Goal: Communication & Community: Answer question/provide support

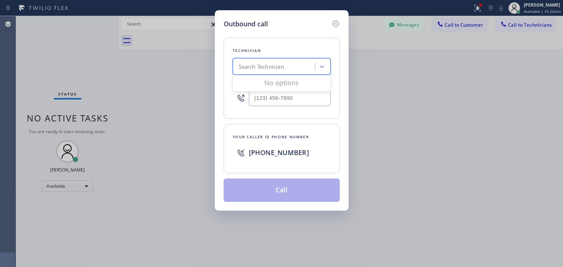
click at [297, 65] on div "Search Technician" at bounding box center [275, 66] width 80 height 13
type input "[PERSON_NAME]"
click at [298, 88] on div "[PERSON_NAME]" at bounding box center [282, 81] width 98 height 13
type input "[PHONE_NUMBER]"
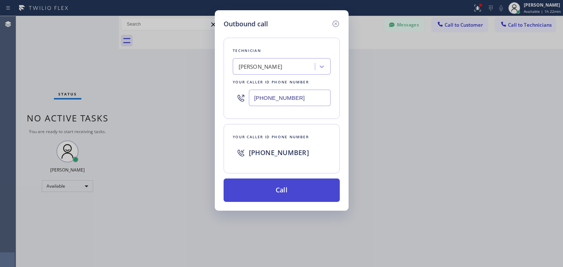
click at [287, 183] on button "Call" at bounding box center [281, 190] width 116 height 23
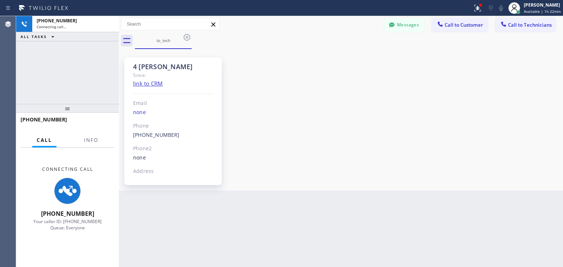
scroll to position [252, 0]
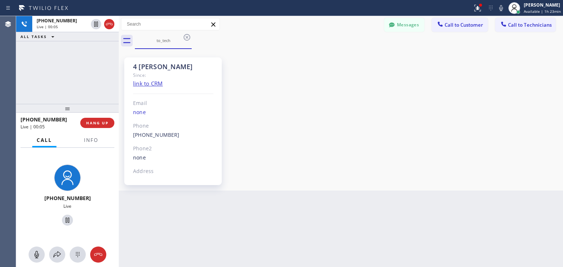
click at [287, 183] on div "4 [PERSON_NAME] Since: link to CRM Email none Phone [PHONE_NUMBER] Outbound cal…" at bounding box center [340, 120] width 440 height 138
click at [186, 40] on icon at bounding box center [186, 37] width 7 height 7
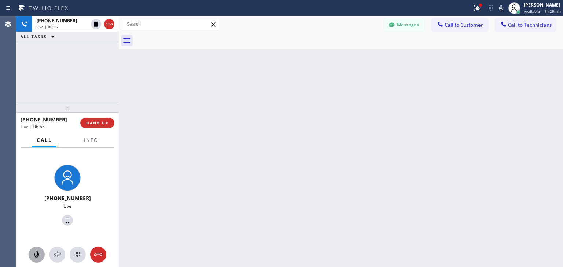
click at [36, 250] on icon at bounding box center [36, 254] width 9 height 9
click at [33, 248] on button at bounding box center [37, 255] width 16 height 16
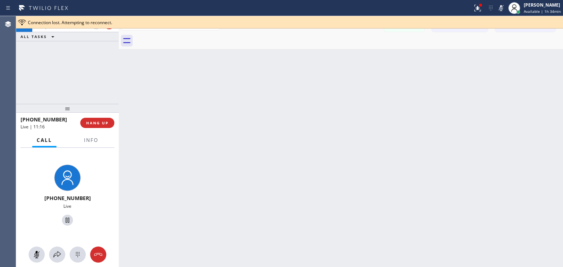
click at [85, 48] on div "[PHONE_NUMBER] Live | 11:16 ALL TASKS ALL TASKS ACTIVE TASKS TASKS IN WRAP UP" at bounding box center [67, 60] width 103 height 88
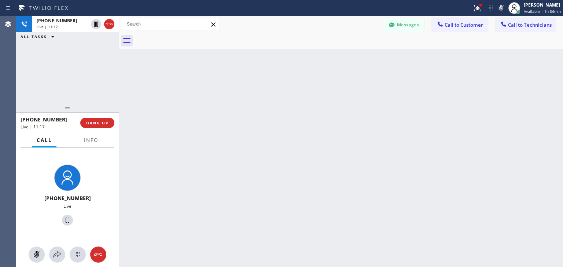
click at [35, 256] on icon at bounding box center [36, 254] width 9 height 9
click at [120, 78] on div at bounding box center [120, 141] width 0 height 251
click at [121, 78] on div at bounding box center [121, 141] width 0 height 251
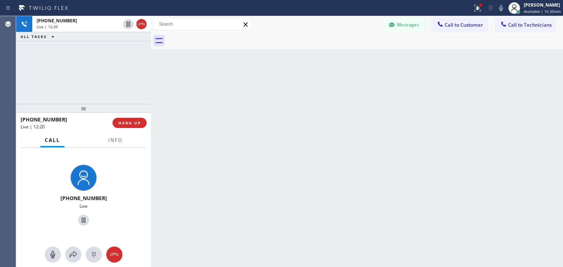
drag, startPoint x: 121, startPoint y: 78, endPoint x: 166, endPoint y: -32, distance: 118.5
click at [166, 0] on html "Status report Issues detected These issues could affect your workflow. Please c…" at bounding box center [281, 133] width 563 height 267
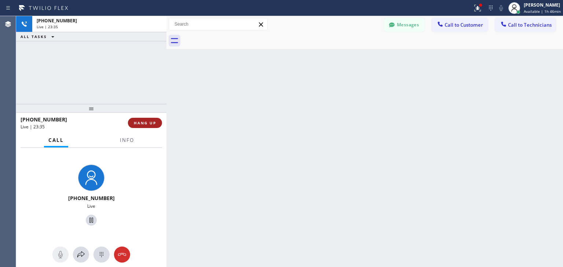
click at [157, 124] on button "HANG UP" at bounding box center [145, 123] width 34 height 10
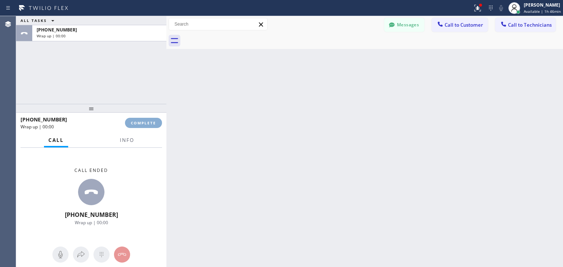
click at [157, 124] on button "COMPLETE" at bounding box center [143, 123] width 37 height 10
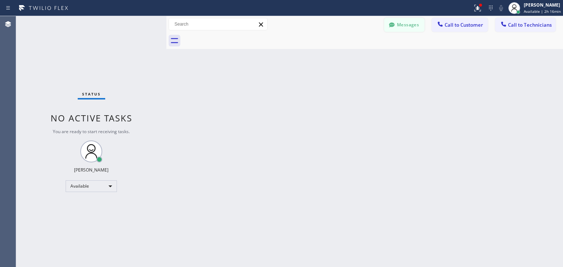
click at [414, 19] on button "Messages" at bounding box center [404, 25] width 40 height 14
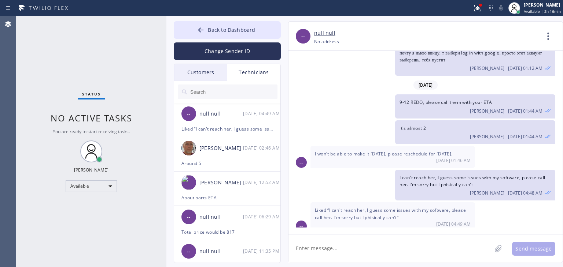
click at [185, 84] on div at bounding box center [227, 92] width 107 height 22
click at [198, 78] on div "Customers" at bounding box center [200, 72] width 53 height 17
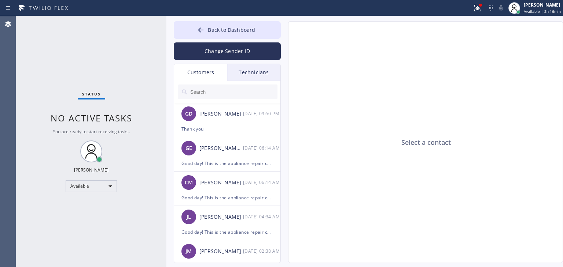
click at [198, 96] on input "text" at bounding box center [233, 92] width 88 height 15
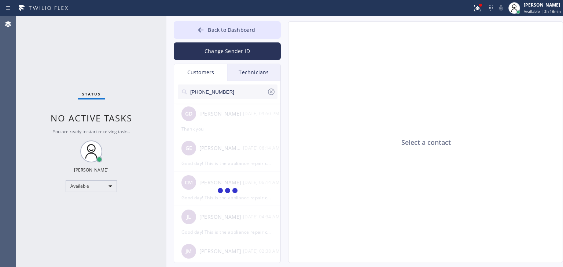
click at [226, 90] on input "[PHONE_NUMBER]" at bounding box center [227, 92] width 77 height 15
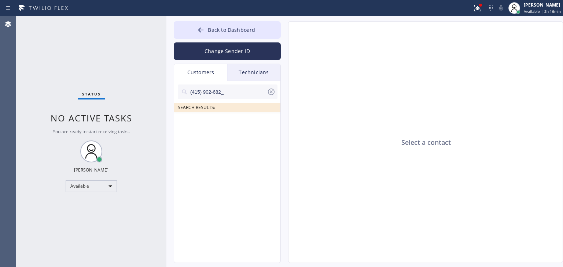
click at [226, 90] on input "(415) 902-682_" at bounding box center [227, 92] width 77 height 15
type input "(415) 902-682"
click at [250, 123] on div at bounding box center [227, 137] width 107 height 51
click at [250, 123] on div "--:--" at bounding box center [262, 123] width 38 height 8
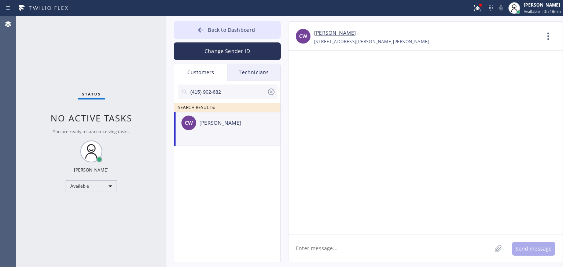
click at [352, 238] on textarea at bounding box center [389, 249] width 203 height 28
click at [371, 245] on textarea at bounding box center [389, 249] width 203 height 28
click at [325, 238] on textarea at bounding box center [389, 249] width 203 height 28
click at [330, 32] on link "[PERSON_NAME]" at bounding box center [335, 33] width 42 height 8
click at [342, 252] on textarea "Hello [PERSON_NAME]" at bounding box center [396, 249] width 216 height 28
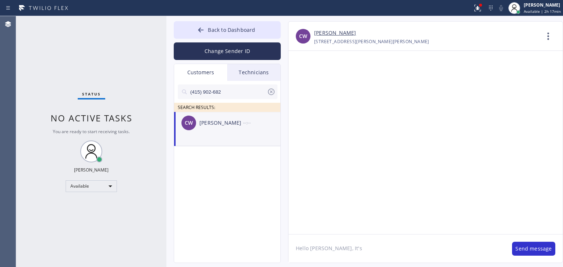
paste textarea "Thermador Repair Group [GEOGRAPHIC_DATA]"
click at [451, 246] on textarea "Hello [PERSON_NAME], It's Thermador Repair Group [GEOGRAPHIC_DATA]" at bounding box center [396, 249] width 216 height 28
click at [500, 250] on textarea "Hello [PERSON_NAME], It's Thermador Repair Group [GEOGRAPHIC_DATA] about your r…" at bounding box center [396, 249] width 216 height 28
click at [493, 256] on textarea "Hello [PERSON_NAME], It's Thermador Repair Group [GEOGRAPHIC_DATA] about your r…" at bounding box center [396, 249] width 216 height 28
click at [493, 254] on textarea "Hello [PERSON_NAME], It's Thermador Repair Group [GEOGRAPHIC_DATA] about your r…" at bounding box center [396, 249] width 216 height 28
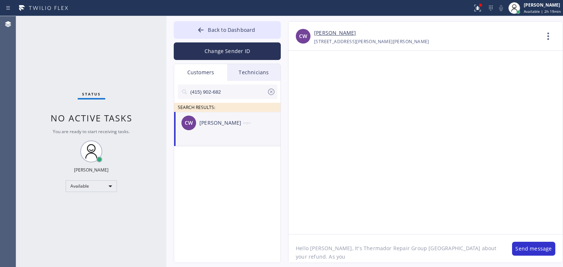
click at [494, 252] on textarea "Hello [PERSON_NAME], It's Thermador Repair Group [GEOGRAPHIC_DATA] about your r…" at bounding box center [396, 249] width 216 height 28
click at [395, 259] on textarea "Hello [PERSON_NAME], It's Thermador Repair Group [GEOGRAPHIC_DATA] about your r…" at bounding box center [396, 249] width 216 height 28
click at [394, 259] on textarea "Hello [PERSON_NAME], It's Thermador Repair Group [GEOGRAPHIC_DATA] about your r…" at bounding box center [396, 249] width 216 height 28
click at [407, 260] on textarea "Hello [PERSON_NAME], It's Thermador Repair Group [GEOGRAPHIC_DATA] about your r…" at bounding box center [396, 249] width 216 height 28
click at [489, 250] on textarea "Hello [PERSON_NAME], It's Thermador Repair Group [GEOGRAPHIC_DATA] about your r…" at bounding box center [396, 249] width 216 height 28
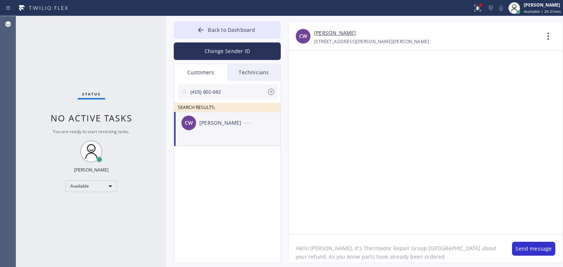
click at [449, 258] on textarea "Hello [PERSON_NAME], It's Thermador Repair Group [GEOGRAPHIC_DATA] about your r…" at bounding box center [396, 249] width 216 height 28
click at [402, 260] on textarea "Hello [PERSON_NAME], It's Thermador Repair Group [GEOGRAPHIC_DATA] about your r…" at bounding box center [396, 249] width 216 height 28
type textarea "Hello [PERSON_NAME], It's Thermador Repair Group [GEOGRAPHIC_DATA] about your r…"
click at [272, 94] on icon at bounding box center [271, 92] width 7 height 7
click at [246, 33] on span "Back to Dashboard" at bounding box center [231, 29] width 47 height 7
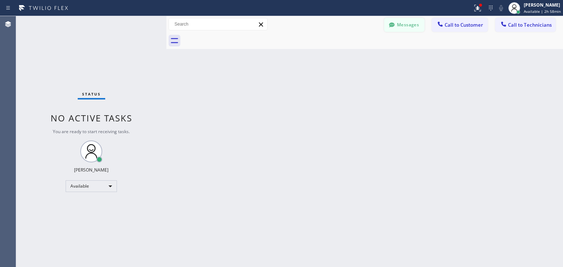
click at [406, 25] on button "Messages" at bounding box center [404, 25] width 40 height 14
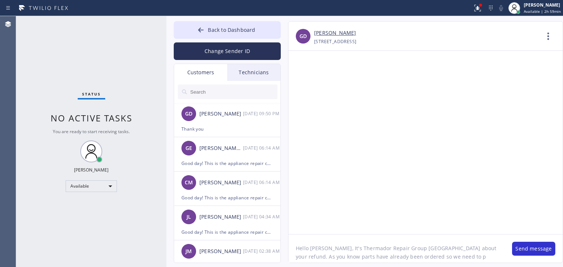
click at [457, 255] on textarea "Hello [PERSON_NAME], It's Thermador Repair Group [GEOGRAPHIC_DATA] about your r…" at bounding box center [396, 249] width 216 height 28
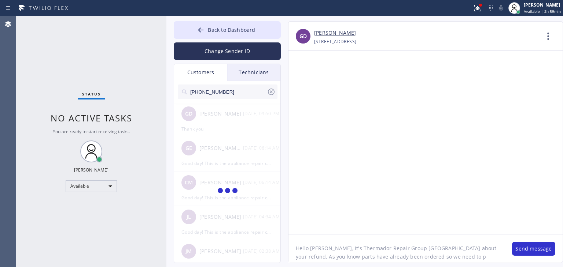
click at [267, 88] on icon at bounding box center [271, 92] width 9 height 9
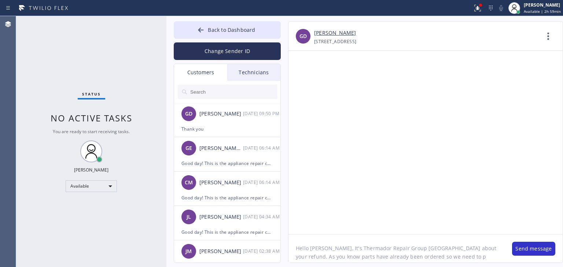
click at [253, 90] on input "text" at bounding box center [233, 92] width 88 height 15
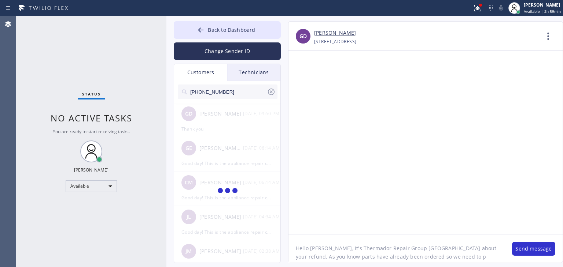
click at [253, 90] on input "[PHONE_NUMBER]" at bounding box center [227, 92] width 77 height 15
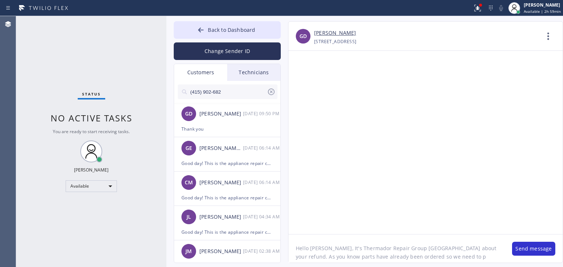
click at [253, 90] on input "(415) 902-682" at bounding box center [227, 92] width 77 height 15
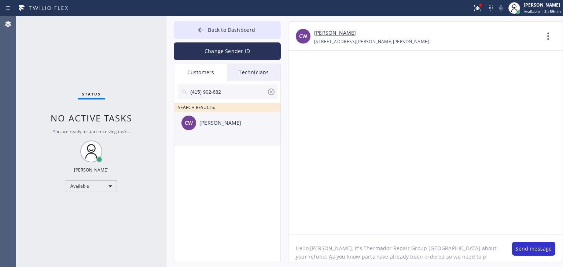
click at [252, 137] on li "CW [PERSON_NAME] --:--" at bounding box center [227, 129] width 107 height 34
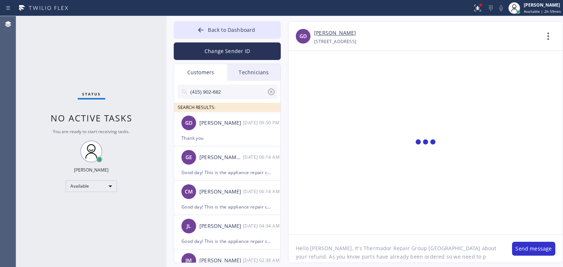
click at [249, 92] on input "(415) 902-682" at bounding box center [227, 92] width 77 height 15
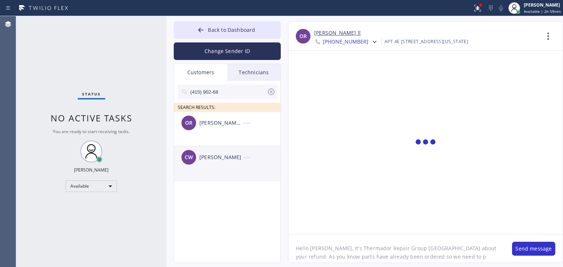
type input "(415) 902-68"
click at [243, 162] on div "CW [PERSON_NAME] --:--" at bounding box center [227, 157] width 107 height 22
click at [437, 259] on textarea "Hello [PERSON_NAME], It's Thermador Repair Group [GEOGRAPHIC_DATA] about your r…" at bounding box center [396, 249] width 216 height 28
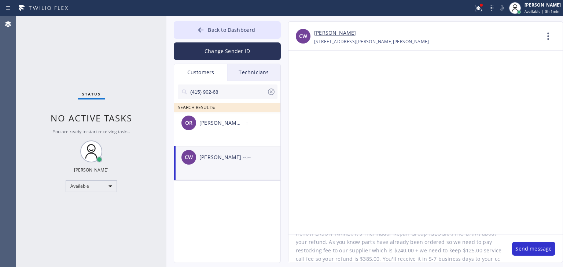
scroll to position [23, 0]
type textarea "Hello [PERSON_NAME], It's Thermador Repair Group [GEOGRAPHIC_DATA] about your r…"
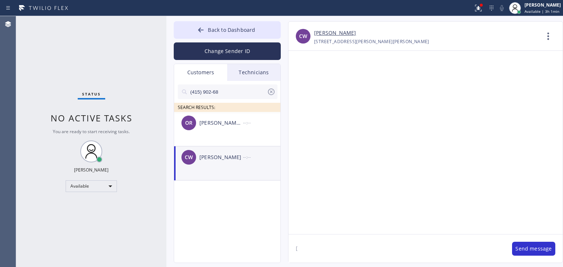
scroll to position [0, 0]
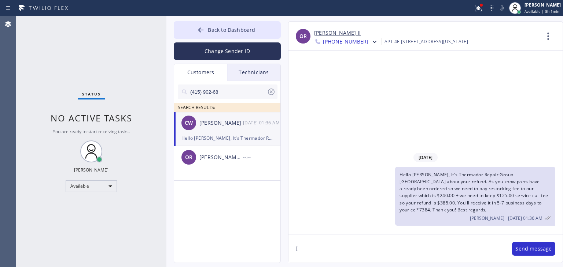
type textarea "["
click at [268, 96] on icon at bounding box center [271, 92] width 9 height 9
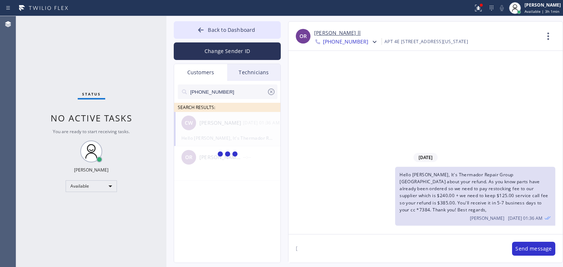
click at [242, 97] on input "[PHONE_NUMBER]" at bounding box center [227, 92] width 77 height 15
click at [242, 97] on input "(801) 636-704" at bounding box center [227, 92] width 77 height 15
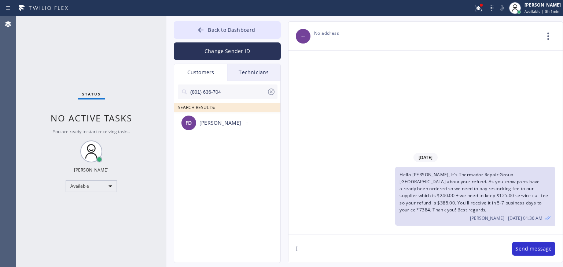
type input "(801) 636-704"
click at [236, 128] on div "FD [PERSON_NAME] --:--" at bounding box center [227, 123] width 107 height 22
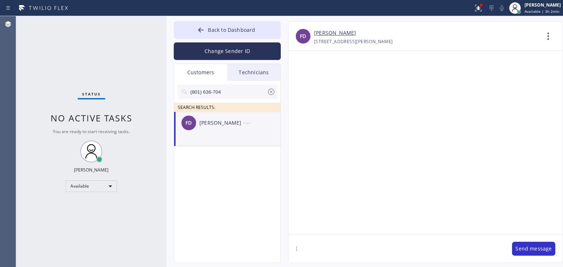
click at [236, 128] on div "FD [PERSON_NAME] --:--" at bounding box center [227, 123] width 107 height 22
click at [356, 243] on textarea "[" at bounding box center [396, 249] width 216 height 28
paste textarea "Good day! This is the appliance repair company you recently contacted. Unfortun…"
type textarea "Good day! This is the appliance repair company you recently contacted. Unfortun…"
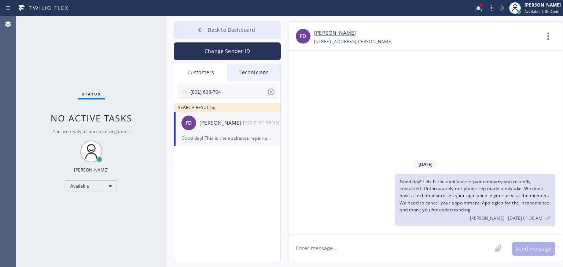
click at [220, 28] on span "Back to Dashboard" at bounding box center [231, 29] width 47 height 7
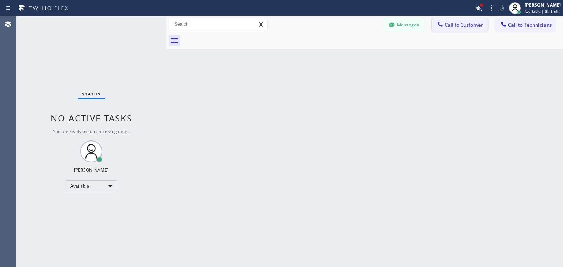
click at [479, 31] on button "Call to Customer" at bounding box center [459, 25] width 56 height 14
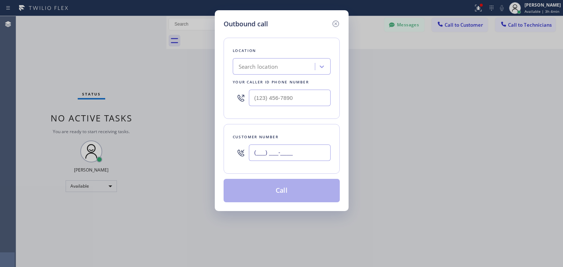
paste input "408) 421-8508"
click at [290, 157] on input "[PHONE_NUMBER]" at bounding box center [290, 153] width 82 height 16
type input "[PHONE_NUMBER]"
click at [266, 74] on div "Location Search location Your caller id phone number" at bounding box center [281, 78] width 116 height 81
paste input "Elite Sub-Zero Appliance Repair"
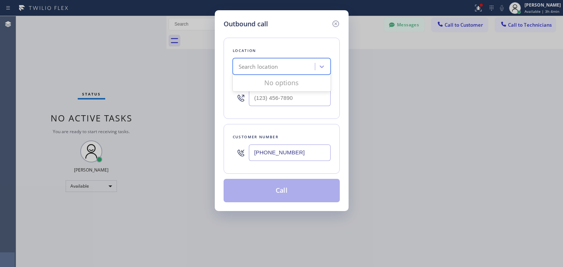
type input "Elite Sub-Zero Appliance Repair"
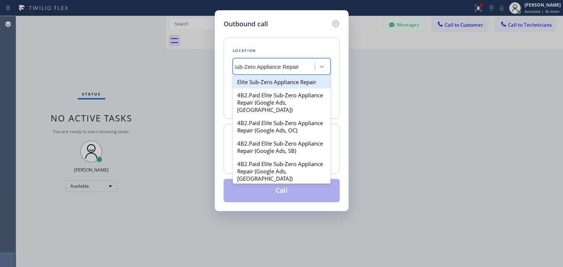
click at [283, 80] on div "Elite Sub-Zero Appliance Repair" at bounding box center [282, 81] width 98 height 13
type input "[PHONE_NUMBER]"
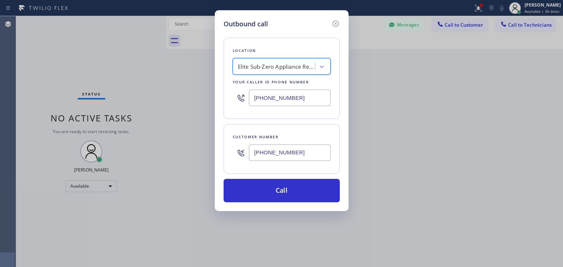
scroll to position [0, 0]
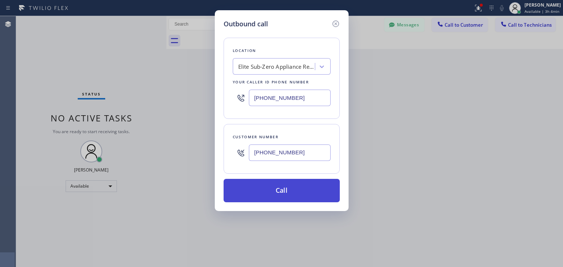
click at [302, 190] on button "Call" at bounding box center [281, 190] width 116 height 23
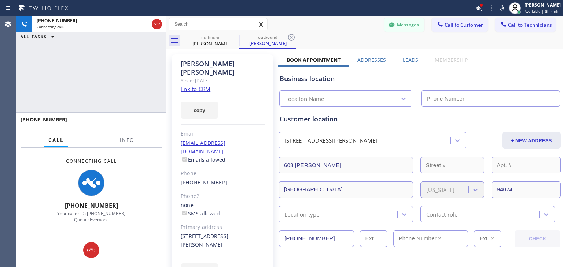
type input "[PHONE_NUMBER]"
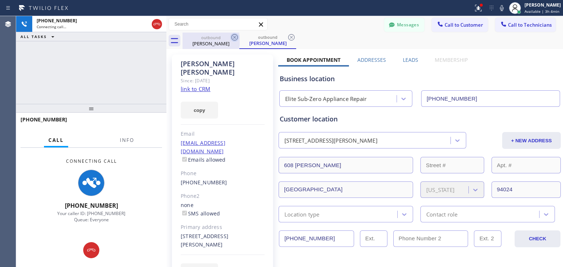
click at [236, 39] on icon at bounding box center [234, 37] width 7 height 7
click at [288, 39] on icon at bounding box center [291, 37] width 7 height 7
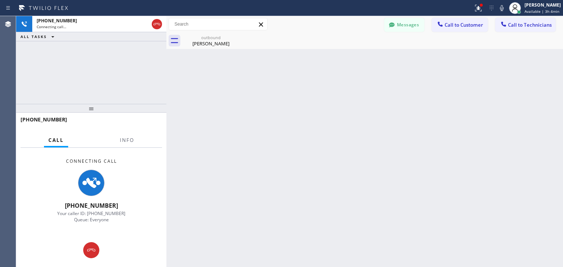
click at [0, 0] on icon at bounding box center [0, 0] width 0 height 0
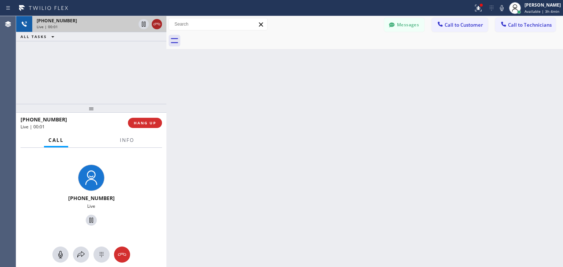
click at [157, 25] on icon at bounding box center [156, 24] width 9 height 9
click at [136, 25] on div "Live | 00:01" at bounding box center [86, 26] width 99 height 5
click at [157, 25] on div "Live | 00:01" at bounding box center [99, 26] width 125 height 5
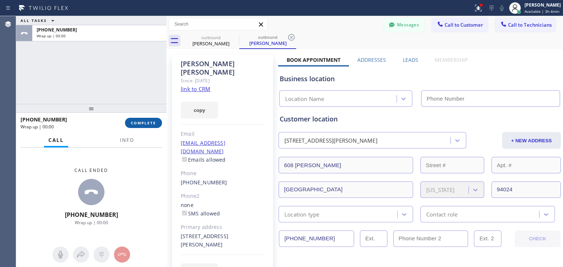
click at [149, 125] on span "COMPLETE" at bounding box center [143, 122] width 25 height 5
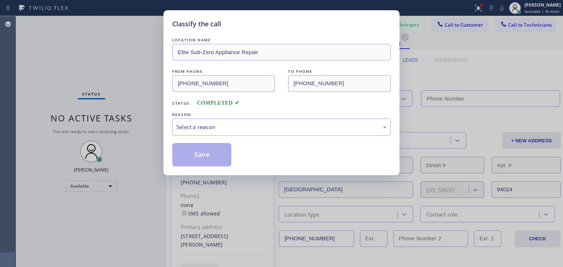
type input "[PHONE_NUMBER]"
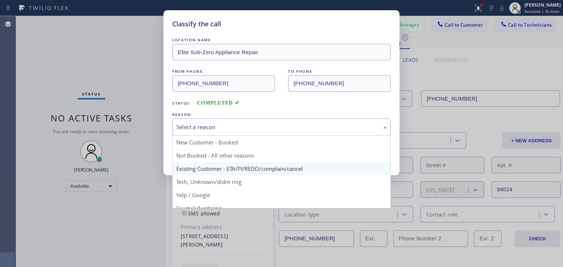
drag, startPoint x: 316, startPoint y: 132, endPoint x: 301, endPoint y: 166, distance: 36.7
click at [301, 136] on div "Select a reason New Customer - Booked Not Booked - All other reasons Existing C…" at bounding box center [281, 127] width 218 height 17
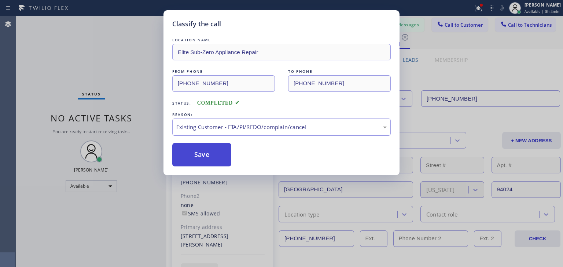
drag, startPoint x: 301, startPoint y: 166, endPoint x: 199, endPoint y: 148, distance: 103.6
click at [199, 148] on button "Save" at bounding box center [201, 154] width 59 height 23
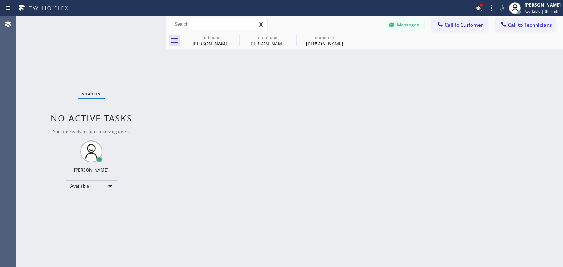
drag, startPoint x: 457, startPoint y: 23, endPoint x: 263, endPoint y: 160, distance: 237.6
click at [263, 160] on div "Back to Dashboard Change Sender ID Customers Technicians (801) 636-704 SEARCH R…" at bounding box center [364, 141] width 396 height 251
click at [454, 23] on span "Call to Customer" at bounding box center [463, 25] width 38 height 7
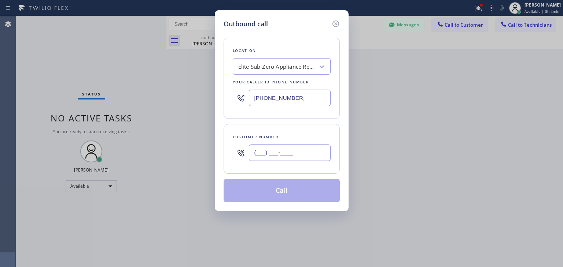
paste input "704) 222-2363"
click at [290, 154] on input "[PHONE_NUMBER]" at bounding box center [290, 153] width 82 height 16
type input "[PHONE_NUMBER]"
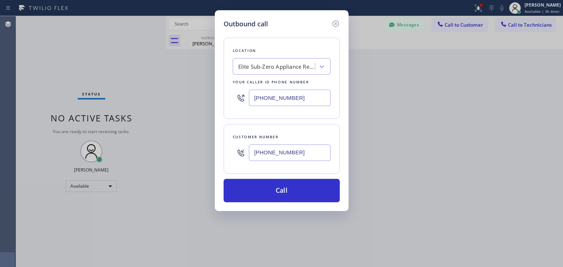
click at [257, 57] on div "Location Elite Sub-Zero Appliance Repair Your caller id phone number [PHONE_NUM…" at bounding box center [281, 78] width 116 height 81
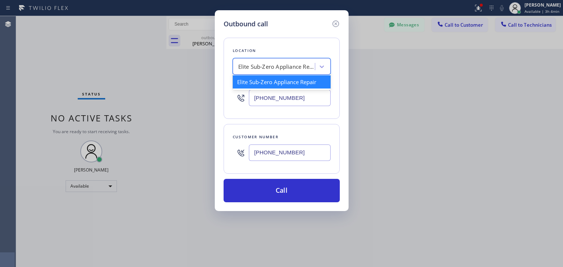
click at [260, 65] on div "Elite Sub-Zero Appliance Repair" at bounding box center [276, 67] width 77 height 8
paste input "Los Altos Sub-Zero Repair Team"
type input "Los Altos Sub-Zero Repair Team"
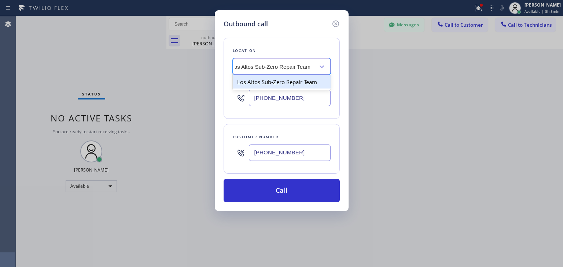
click at [282, 79] on div "Los Altos Sub-Zero Repair Team" at bounding box center [282, 81] width 98 height 13
type input "[PHONE_NUMBER]"
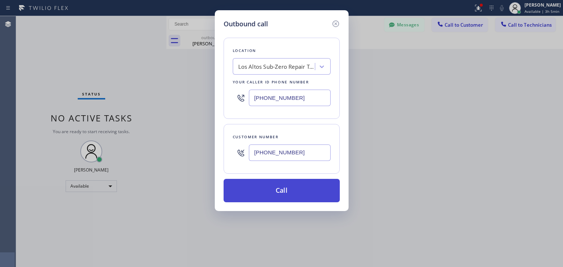
click at [288, 190] on button "Call" at bounding box center [281, 190] width 116 height 23
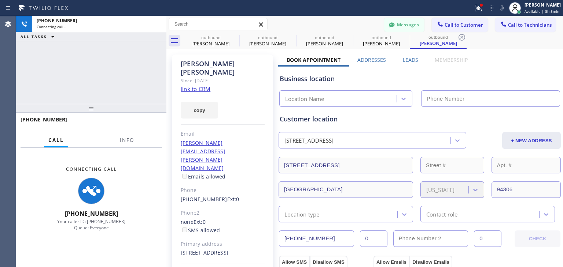
type input "[PHONE_NUMBER]"
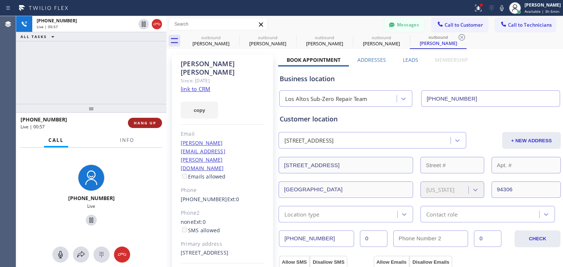
click at [147, 120] on button "HANG UP" at bounding box center [145, 123] width 34 height 10
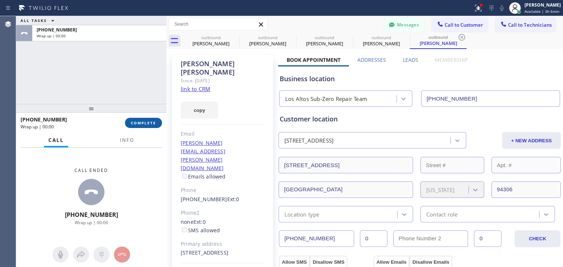
click at [147, 120] on button "COMPLETE" at bounding box center [143, 123] width 37 height 10
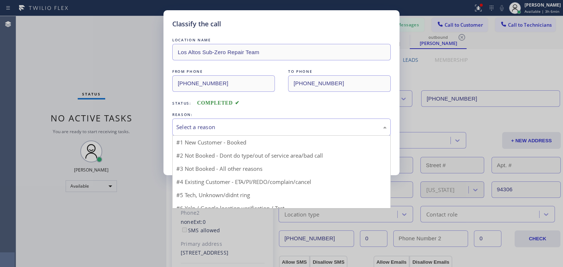
click at [287, 123] on div "Select a reason" at bounding box center [281, 127] width 210 height 8
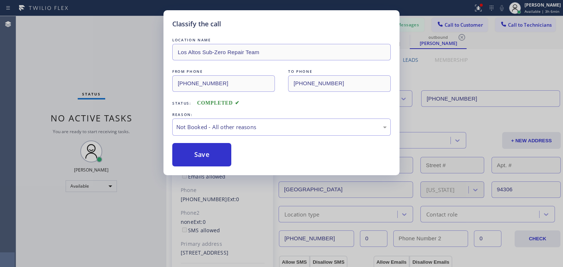
drag, startPoint x: 275, startPoint y: 159, endPoint x: 293, endPoint y: 138, distance: 27.5
drag, startPoint x: 293, startPoint y: 138, endPoint x: 311, endPoint y: 128, distance: 20.0
click at [311, 128] on div "LOCATION NAME [GEOGRAPHIC_DATA] Sub-Zero Repair Team FROM PHONE [PHONE_NUMBER] …" at bounding box center [281, 101] width 218 height 130
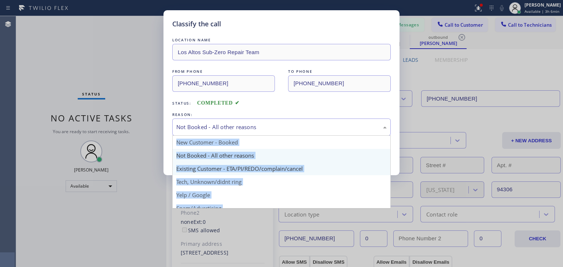
drag, startPoint x: 311, startPoint y: 128, endPoint x: 297, endPoint y: 172, distance: 46.6
click at [297, 136] on div "Not Booked - All other reasons New Customer - Booked Not Booked - All other rea…" at bounding box center [281, 127] width 218 height 17
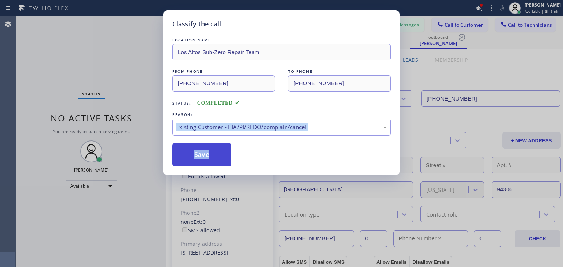
click at [214, 163] on button "Save" at bounding box center [201, 154] width 59 height 23
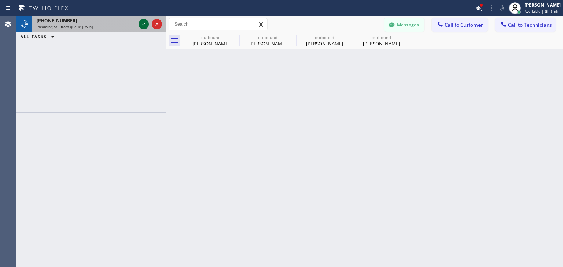
click at [146, 23] on icon at bounding box center [143, 24] width 9 height 9
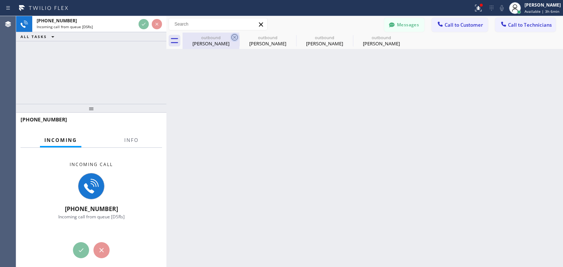
click at [233, 41] on icon at bounding box center [234, 37] width 9 height 9
type input "[PHONE_NUMBER]"
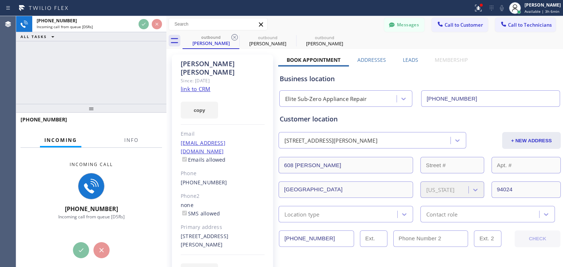
click at [233, 41] on icon at bounding box center [234, 37] width 9 height 9
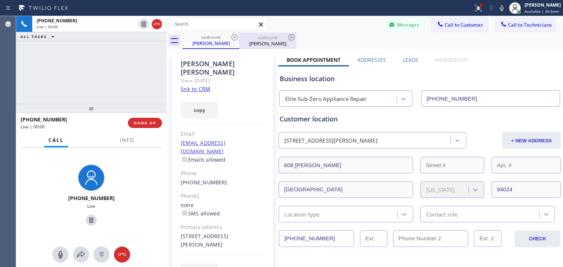
click at [254, 41] on div "[PERSON_NAME]" at bounding box center [267, 43] width 55 height 7
type input "[PHONE_NUMBER]"
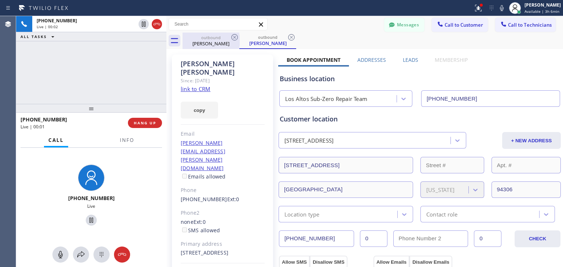
click at [217, 38] on div "outbound" at bounding box center [210, 37] width 55 height 5
type input "[PHONE_NUMBER]"
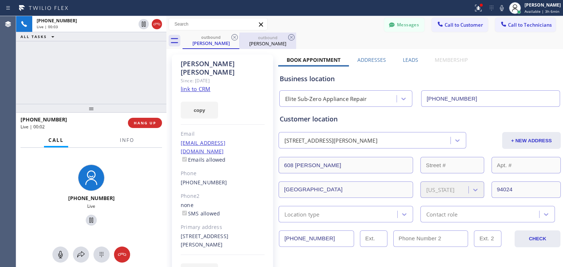
click at [251, 37] on div "outbound" at bounding box center [267, 37] width 55 height 5
type input "[PHONE_NUMBER]"
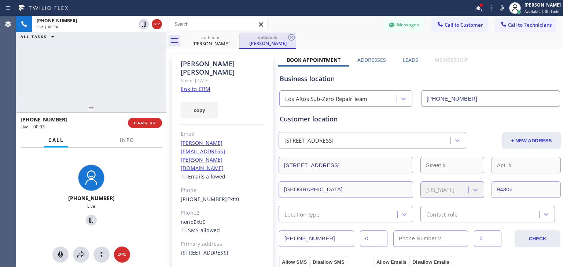
click at [296, 36] on div "outbound [PERSON_NAME]" at bounding box center [267, 41] width 57 height 16
drag, startPoint x: 76, startPoint y: 119, endPoint x: 26, endPoint y: 120, distance: 49.8
click at [26, 120] on div "[PHONE_NUMBER]" at bounding box center [72, 119] width 102 height 7
copy span "4159026826"
click at [390, 30] on button "Messages" at bounding box center [404, 25] width 40 height 14
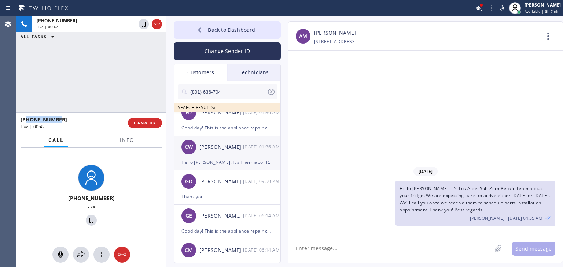
scroll to position [10, 0]
click at [240, 164] on div "Hello [PERSON_NAME], It's Thermador Repair Group [GEOGRAPHIC_DATA] about your r…" at bounding box center [227, 162] width 92 height 8
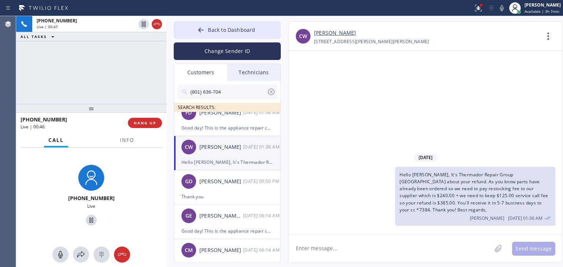
click at [331, 31] on link "[PERSON_NAME]" at bounding box center [335, 33] width 42 height 8
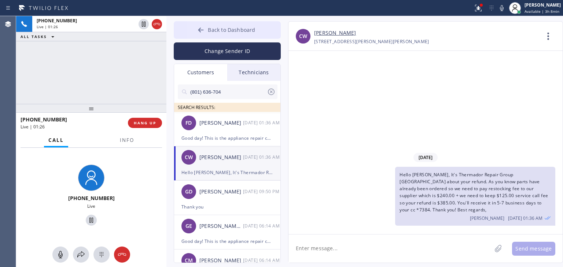
click at [247, 28] on span "Back to Dashboard" at bounding box center [231, 29] width 47 height 7
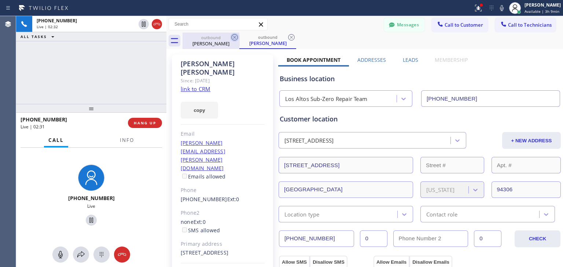
click at [236, 35] on icon at bounding box center [234, 37] width 9 height 9
click at [287, 35] on icon at bounding box center [291, 37] width 9 height 9
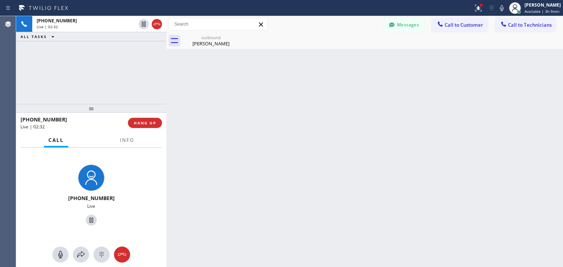
click at [0, 0] on icon at bounding box center [0, 0] width 0 height 0
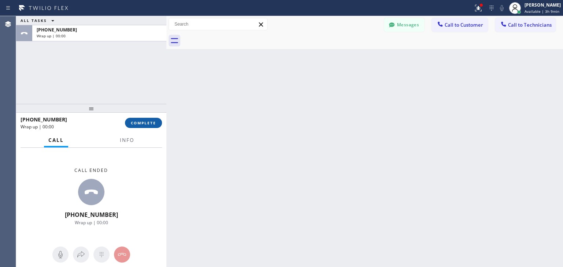
click at [144, 119] on button "COMPLETE" at bounding box center [143, 123] width 37 height 10
click at [452, 257] on div "ALL TASKS ALL TASKS ACTIVE TASKS TASKS IN WRAP UP [PHONE_NUMBER] Wrap up | 00:0…" at bounding box center [289, 141] width 546 height 251
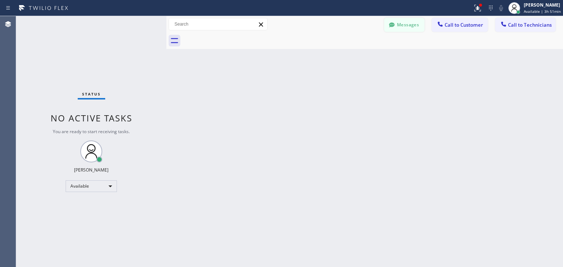
click at [417, 19] on button "Messages" at bounding box center [404, 25] width 40 height 14
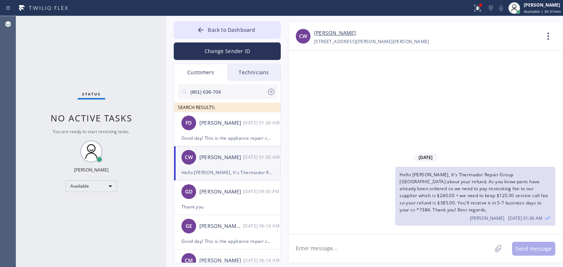
click at [237, 93] on input "(801) 636-704" at bounding box center [227, 92] width 77 height 15
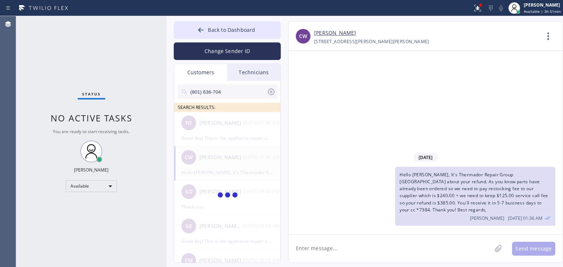
type input "\"
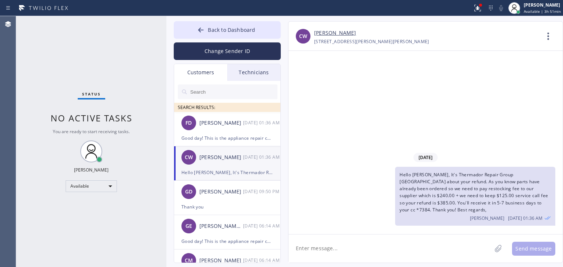
click at [255, 75] on div "Technicians" at bounding box center [253, 72] width 53 height 17
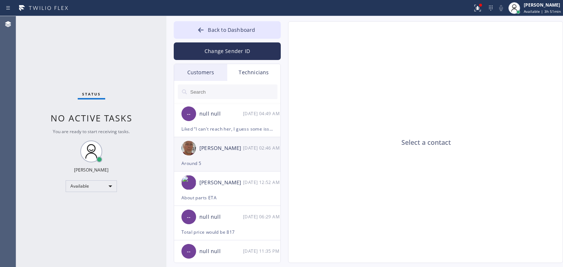
click at [252, 160] on div "Around 5" at bounding box center [227, 163] width 92 height 8
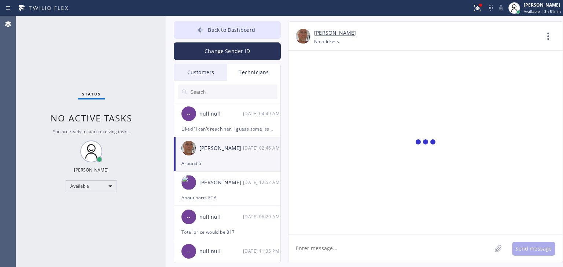
click at [340, 239] on textarea at bounding box center [389, 249] width 203 height 28
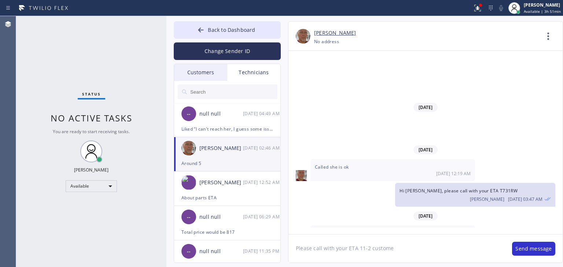
type textarea "Please call with your ETA 11-2 customer"
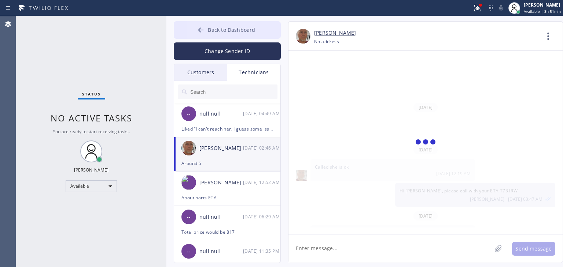
scroll to position [10121, 0]
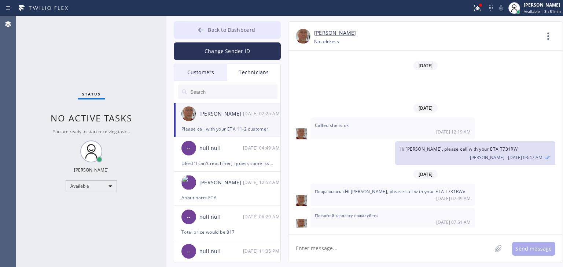
click at [261, 29] on button "Back to Dashboard" at bounding box center [227, 30] width 107 height 18
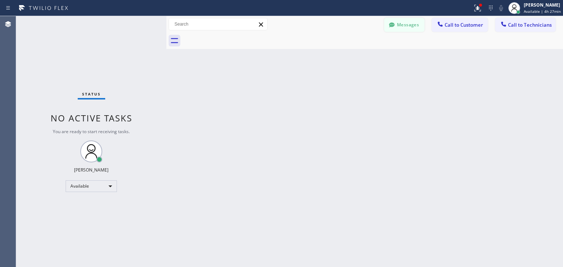
click at [402, 24] on button "Messages" at bounding box center [404, 25] width 40 height 14
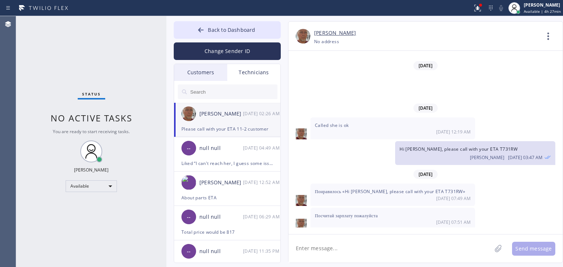
click at [236, 117] on div "[PERSON_NAME]" at bounding box center [221, 114] width 44 height 8
click at [250, 33] on span "Back to Dashboard" at bounding box center [231, 29] width 47 height 7
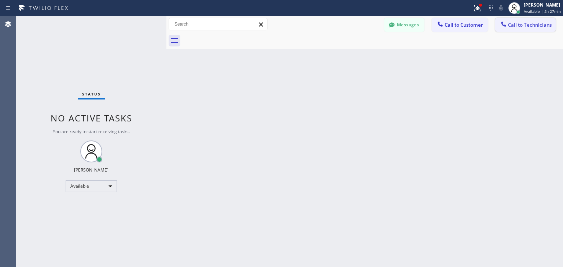
click at [511, 19] on button "Call to Technicians" at bounding box center [525, 25] width 60 height 14
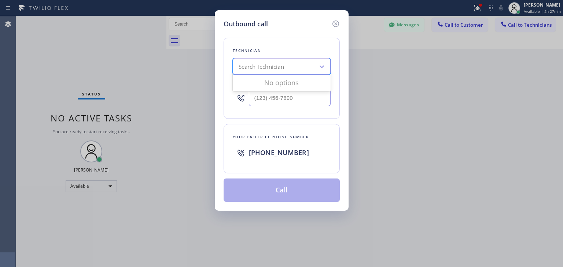
click at [258, 74] on div "Search Technician" at bounding box center [282, 66] width 98 height 16
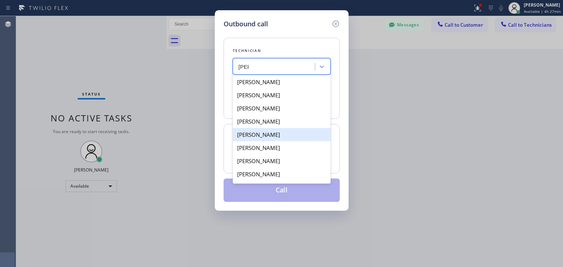
type input "[PERSON_NAME]"
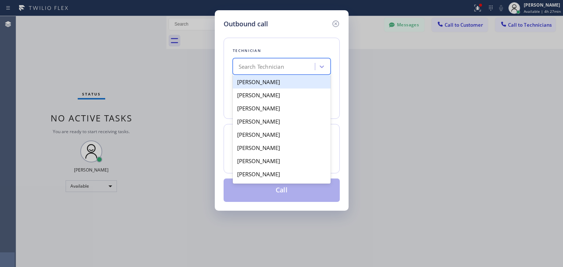
drag, startPoint x: 300, startPoint y: 132, endPoint x: 293, endPoint y: 74, distance: 59.1
click at [293, 74] on div "Search Technician" at bounding box center [282, 66] width 98 height 16
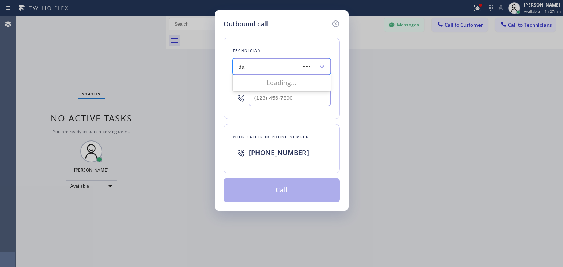
type input "[PERSON_NAME]"
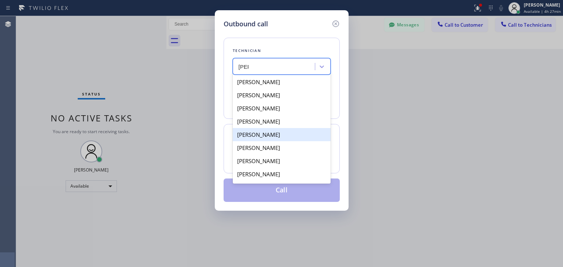
click at [286, 139] on div "[PERSON_NAME]" at bounding box center [282, 134] width 98 height 13
type input "[PHONE_NUMBER]"
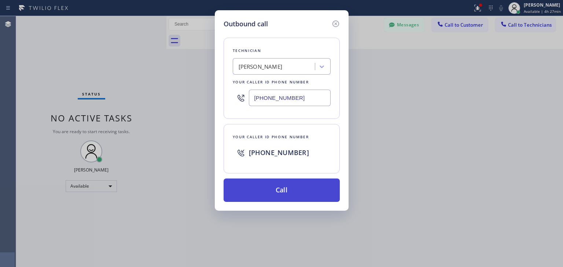
click at [296, 195] on button "Call" at bounding box center [281, 190] width 116 height 23
